Goal: Task Accomplishment & Management: Use online tool/utility

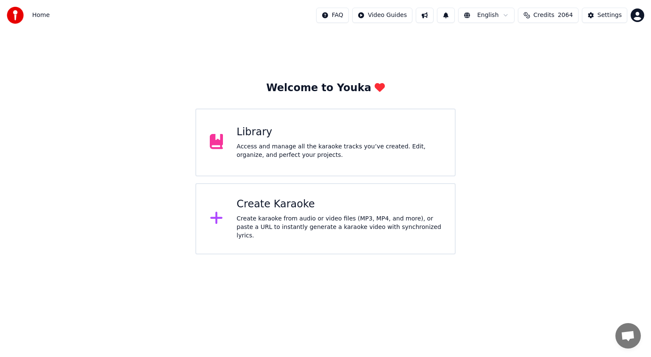
click at [368, 134] on div "Library" at bounding box center [339, 132] width 205 height 14
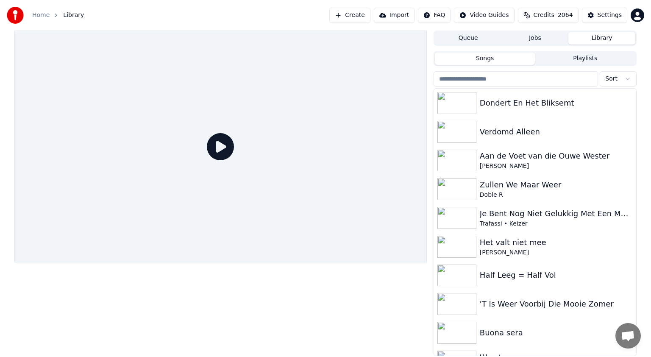
click at [510, 79] on input "search" at bounding box center [516, 78] width 164 height 15
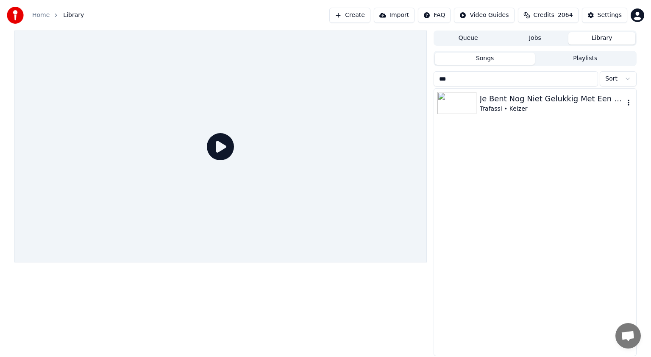
type input "***"
click at [516, 99] on div "Je Bent Nog Niet Gelukkig Met Een Mooie Vrouw" at bounding box center [552, 99] width 145 height 12
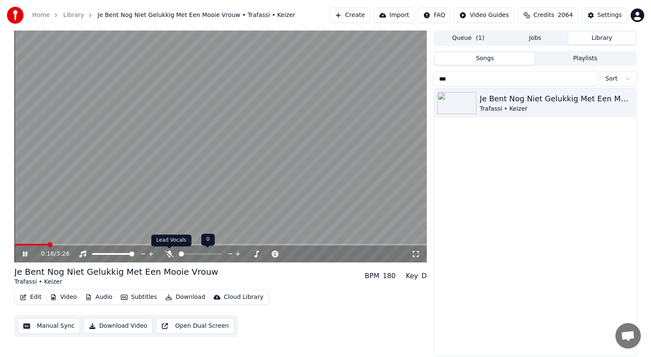
click at [170, 252] on icon at bounding box center [169, 254] width 8 height 7
click at [184, 296] on button "Download" at bounding box center [185, 297] width 47 height 12
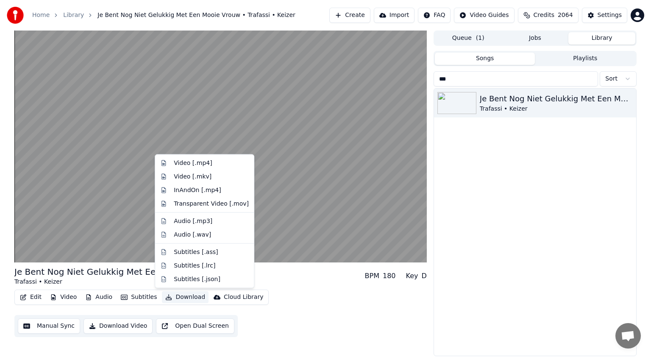
click at [184, 296] on button "Download" at bounding box center [185, 297] width 47 height 12
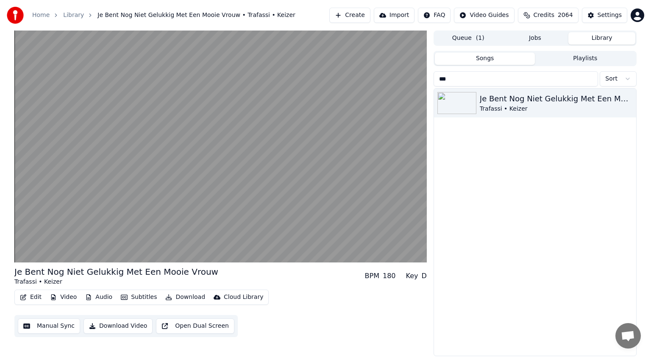
click at [268, 277] on div "Je Bent Nog Niet Gelukkig Met Een Mooie Vrouw Trafassi • Keizer BPM 180 Key D" at bounding box center [220, 276] width 413 height 20
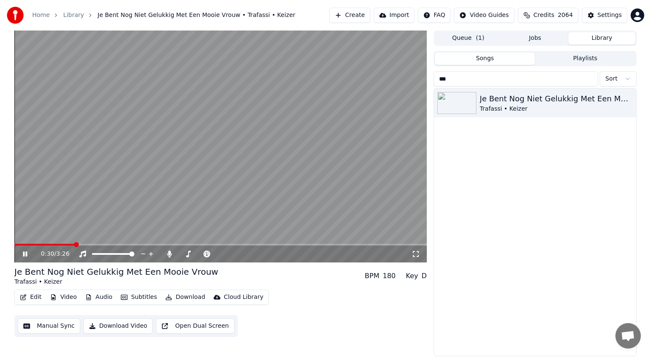
click at [190, 297] on button "Download" at bounding box center [185, 297] width 47 height 12
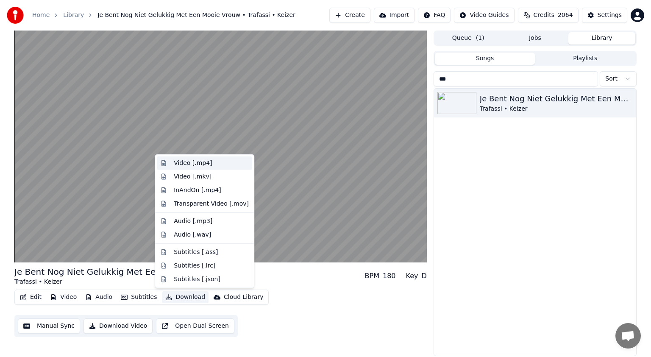
click at [181, 165] on div "Video [.mp4]" at bounding box center [193, 163] width 38 height 8
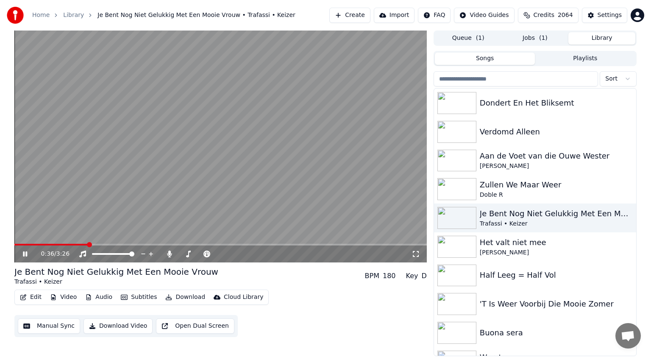
click at [603, 37] on button "Library" at bounding box center [602, 38] width 67 height 12
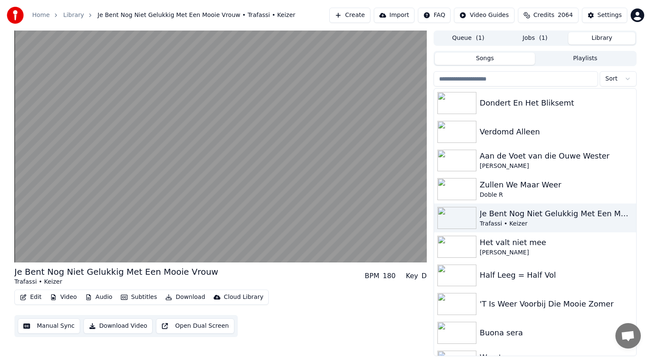
click at [455, 79] on input "search" at bounding box center [516, 78] width 164 height 15
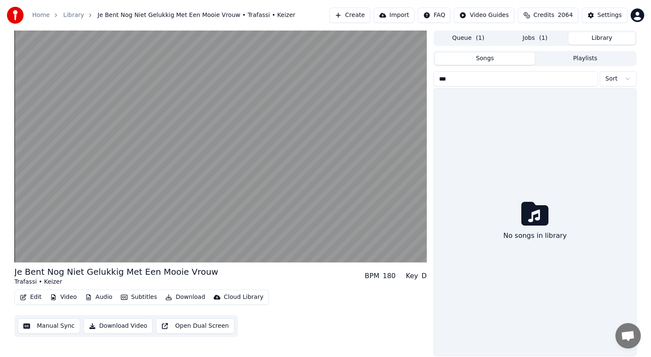
type input "***"
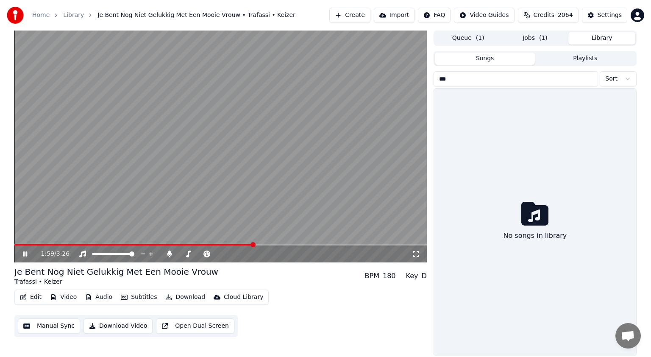
click at [24, 253] on icon at bounding box center [25, 253] width 4 height 5
click at [371, 13] on button "Create" at bounding box center [349, 15] width 41 height 15
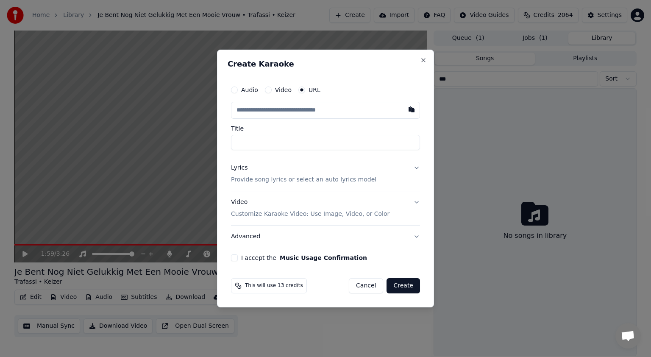
click at [254, 110] on input "text" at bounding box center [325, 110] width 189 height 17
type input "**********"
click at [236, 258] on button "I accept the Music Usage Confirmation" at bounding box center [234, 257] width 7 height 7
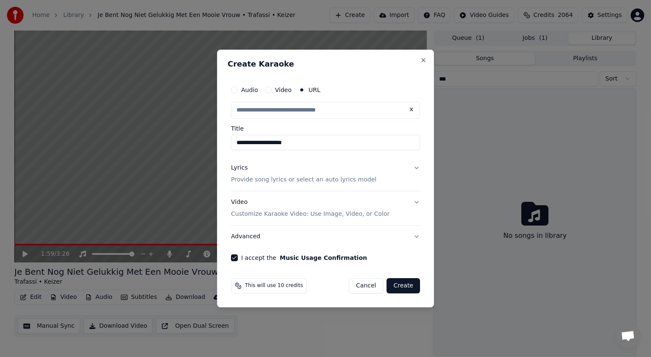
type input "**********"
click at [418, 166] on button "Lyrics Provide song lyrics or select an auto lyrics model" at bounding box center [325, 174] width 189 height 34
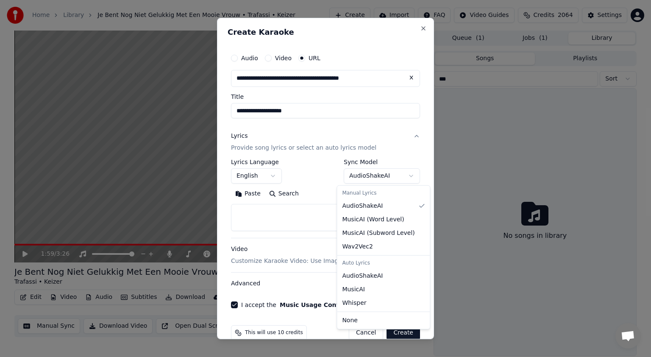
click at [404, 175] on body "**********" at bounding box center [325, 178] width 651 height 357
select select "**********"
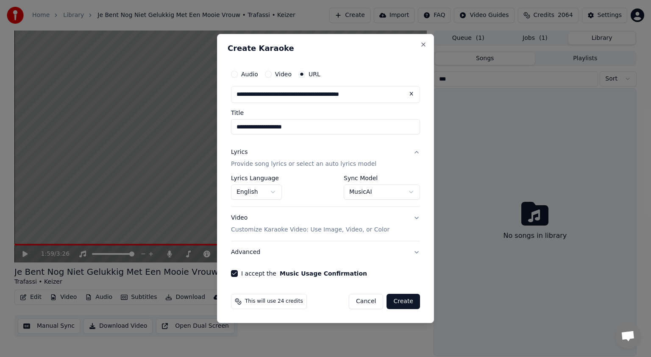
click at [402, 300] on button "Create" at bounding box center [403, 301] width 33 height 15
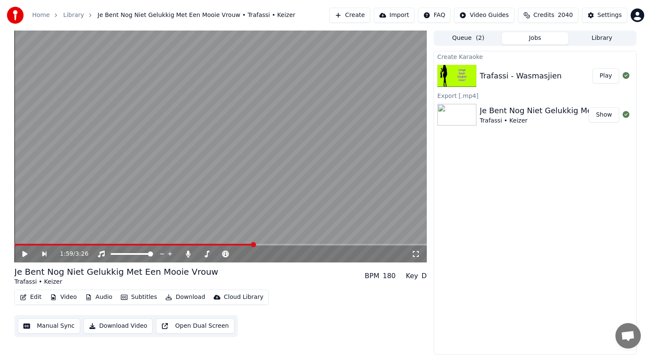
click at [605, 75] on button "Play" at bounding box center [606, 75] width 27 height 15
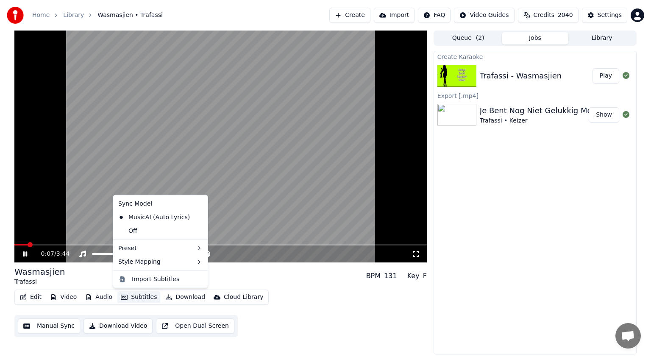
click at [148, 297] on button "Subtitles" at bounding box center [138, 297] width 43 height 12
click at [165, 230] on div "Off" at bounding box center [160, 231] width 91 height 14
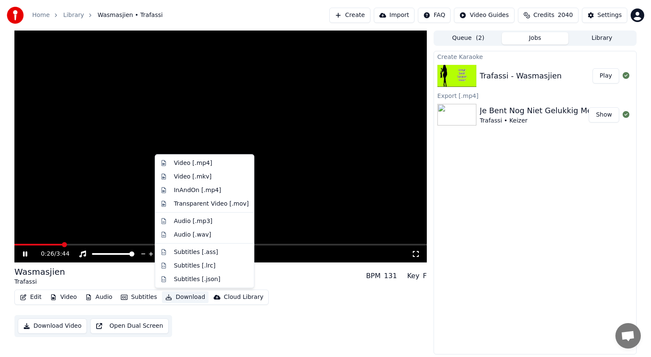
click at [189, 296] on button "Download" at bounding box center [185, 297] width 47 height 12
click at [194, 160] on div "Video [.mp4]" at bounding box center [193, 163] width 38 height 8
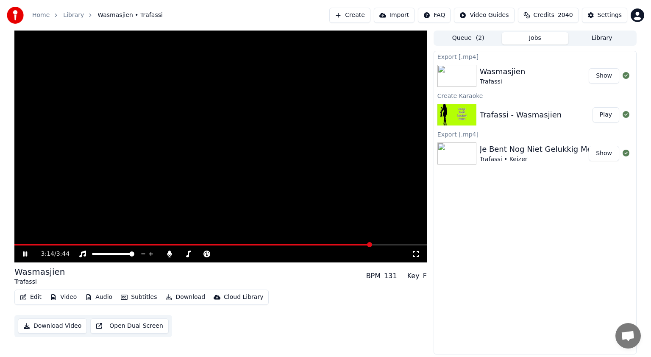
click at [24, 251] on icon at bounding box center [31, 254] width 20 height 7
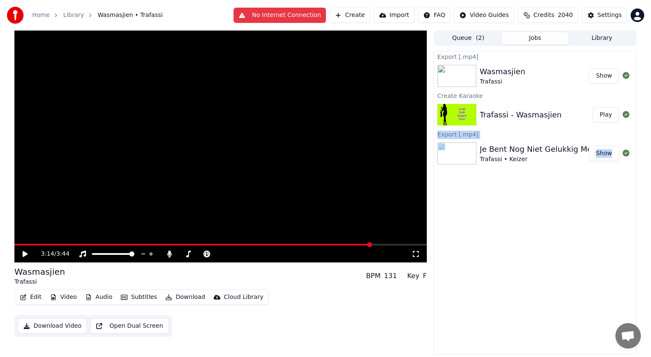
drag, startPoint x: 650, startPoint y: 122, endPoint x: 644, endPoint y: 152, distance: 30.8
click at [644, 152] on div "3:14 / 3:44 Wasmasjien Trafassi BPM 131 Key F Edit Video Audio Subtitles Downlo…" at bounding box center [325, 193] width 651 height 324
